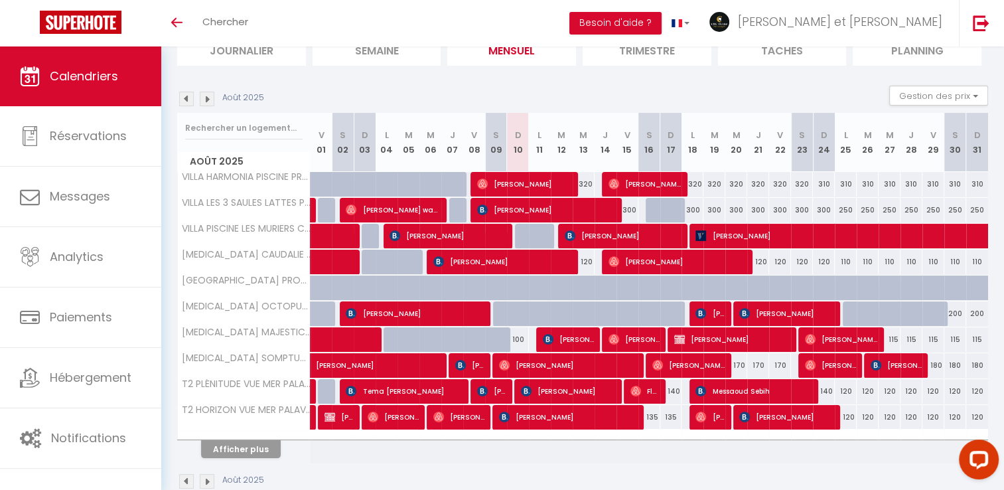
scroll to position [130, 0]
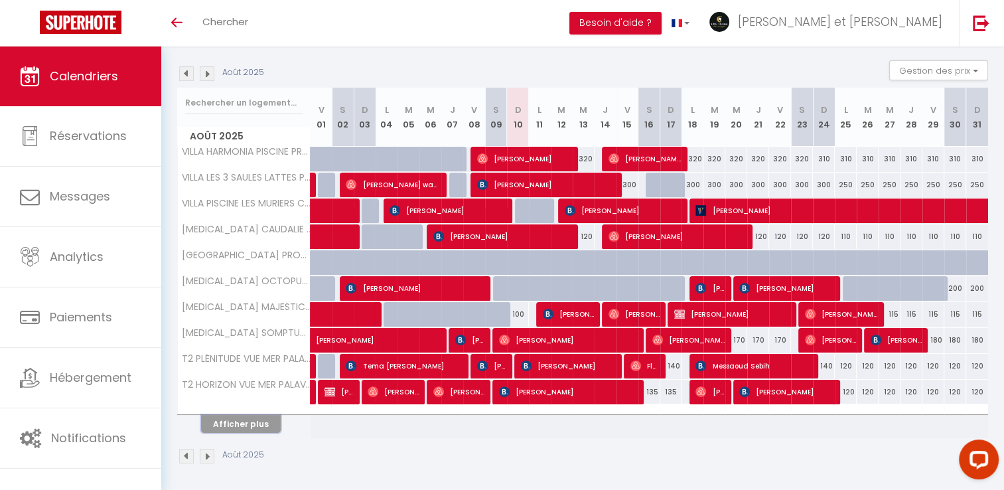
click at [258, 424] on button "Afficher plus" at bounding box center [241, 424] width 80 height 18
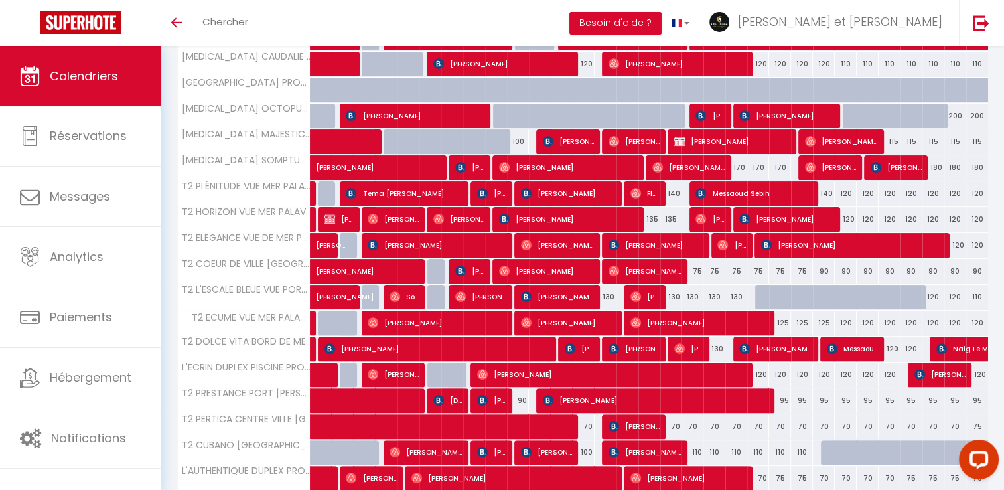
scroll to position [340, 0]
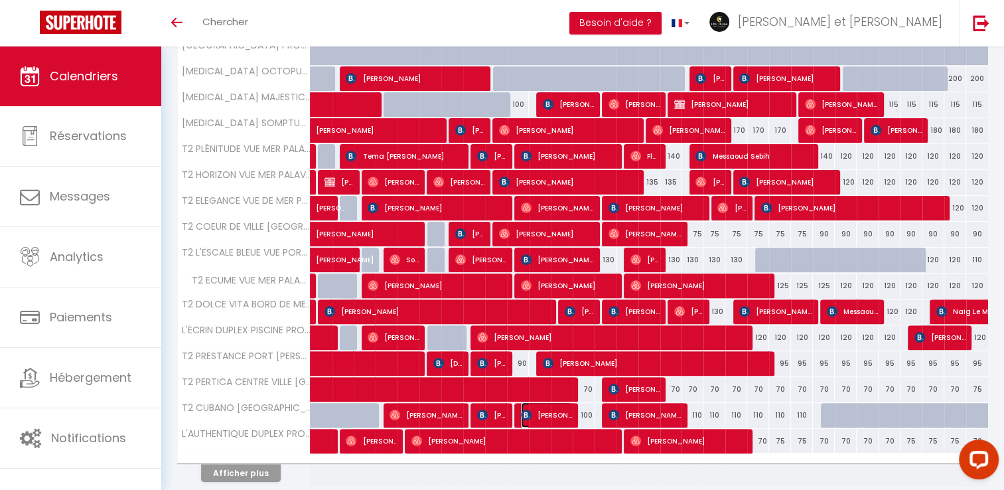
click at [542, 410] on span "[PERSON_NAME]" at bounding box center [546, 414] width 51 height 25
select select "OK"
select select "KO"
select select "0"
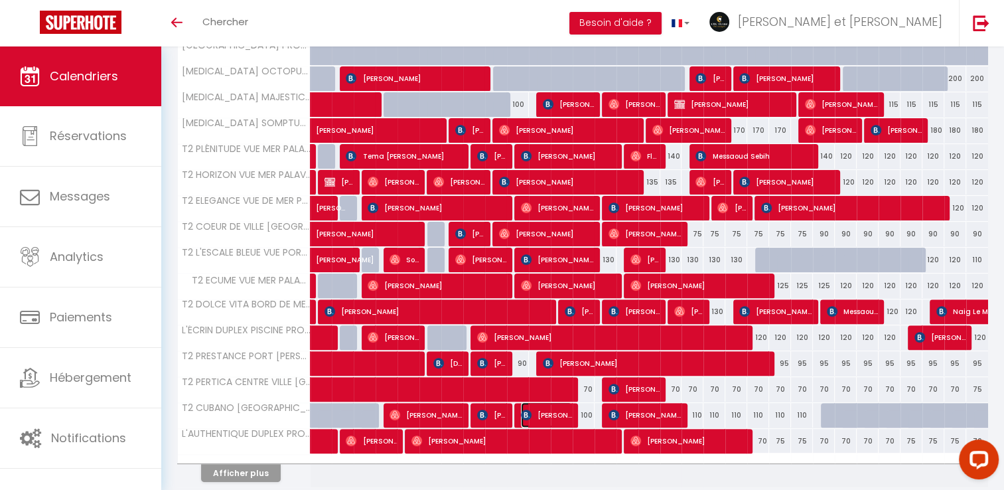
select select "1"
select select
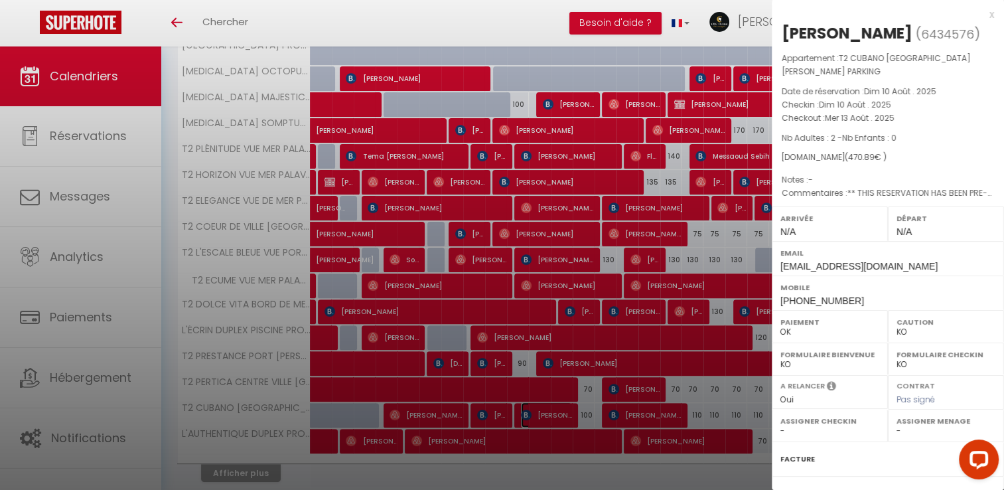
select select "42629"
click at [634, 37] on div at bounding box center [502, 245] width 1004 height 490
